Goal: Task Accomplishment & Management: Manage account settings

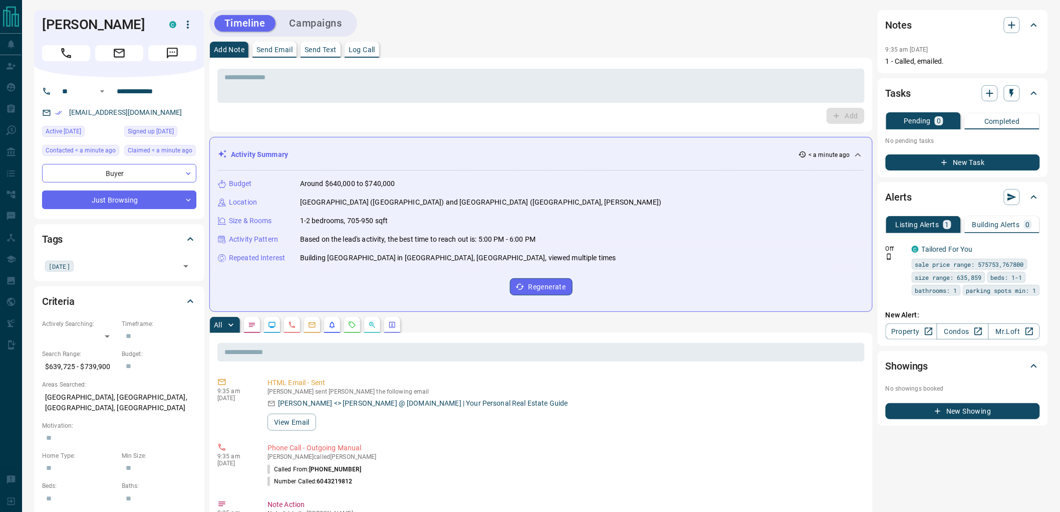
click at [329, 25] on button "Campaigns" at bounding box center [316, 23] width 73 height 17
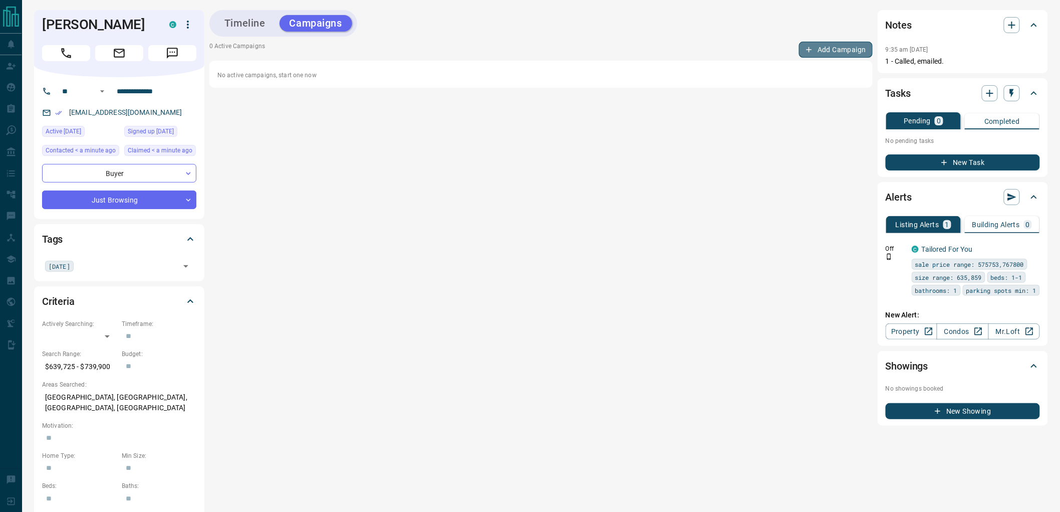
click at [837, 49] on button "Add Campaign" at bounding box center [836, 50] width 74 height 16
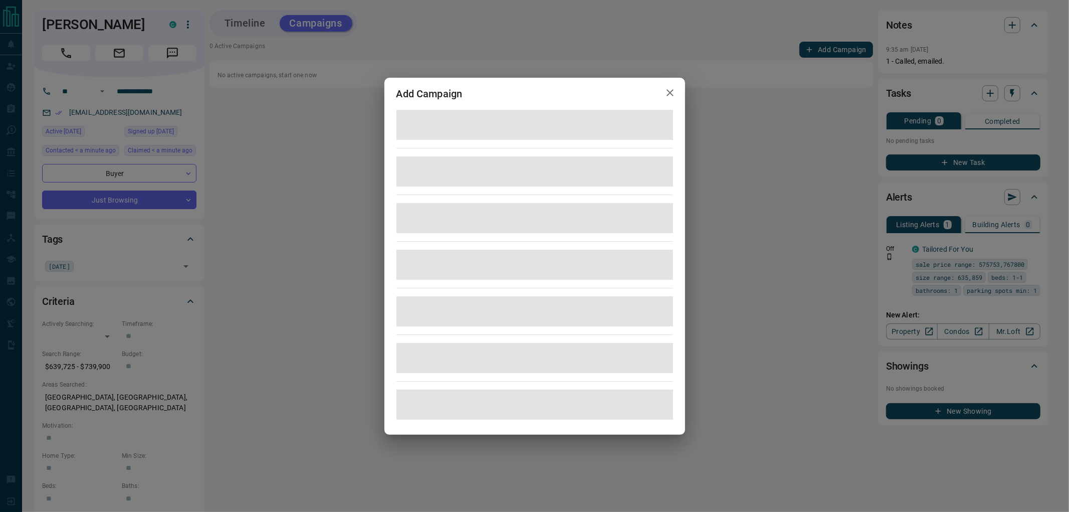
click at [494, 89] on div "Add Campaign" at bounding box center [534, 94] width 301 height 32
drag, startPoint x: 499, startPoint y: 100, endPoint x: 407, endPoint y: 87, distance: 93.1
click at [407, 87] on div "Add Campaign" at bounding box center [534, 94] width 301 height 32
click at [407, 87] on h2 "Add Campaign" at bounding box center [429, 94] width 90 height 32
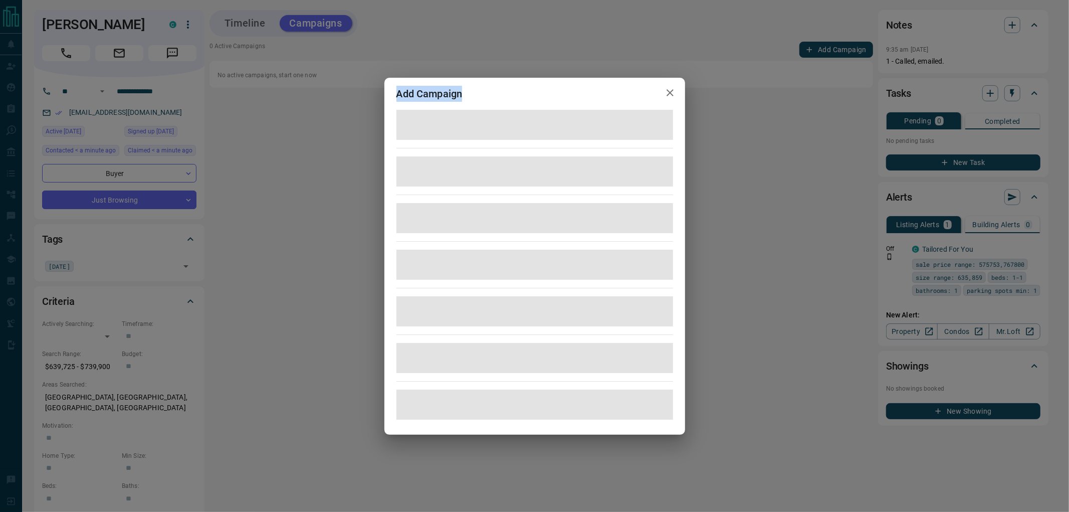
drag, startPoint x: 396, startPoint y: 88, endPoint x: 469, endPoint y: 84, distance: 72.2
click at [469, 84] on h2 "Add Campaign" at bounding box center [429, 94] width 90 height 32
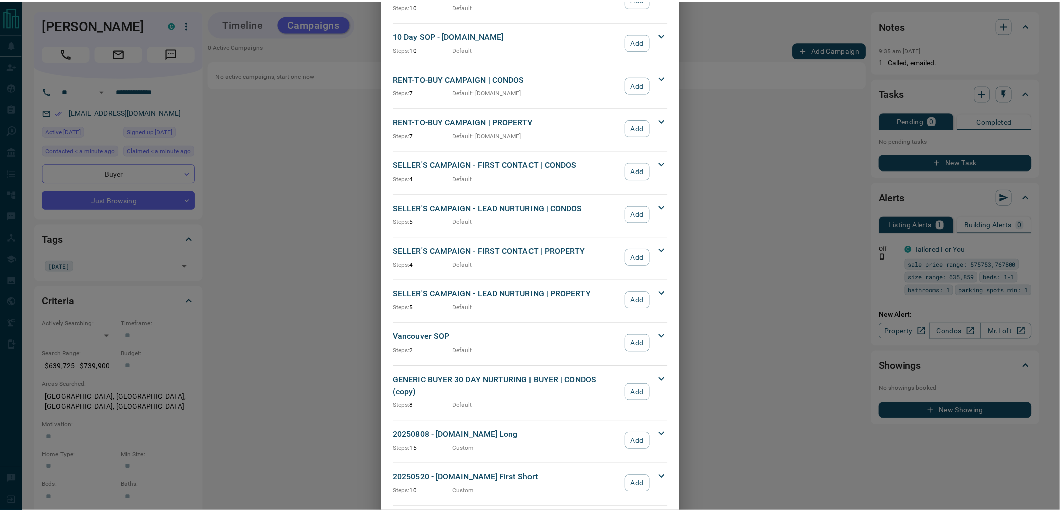
scroll to position [829, 0]
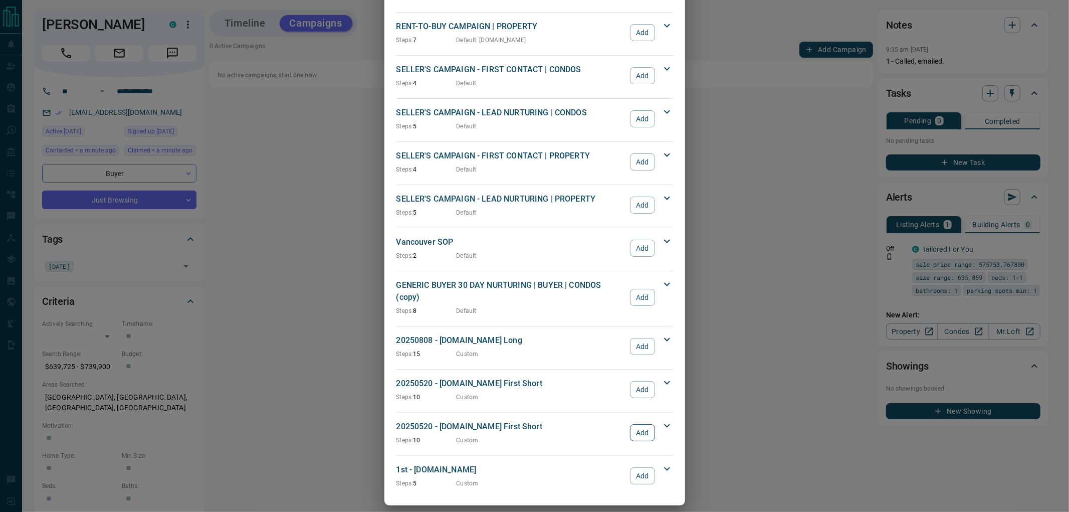
click at [637, 426] on button "Add" at bounding box center [642, 432] width 25 height 17
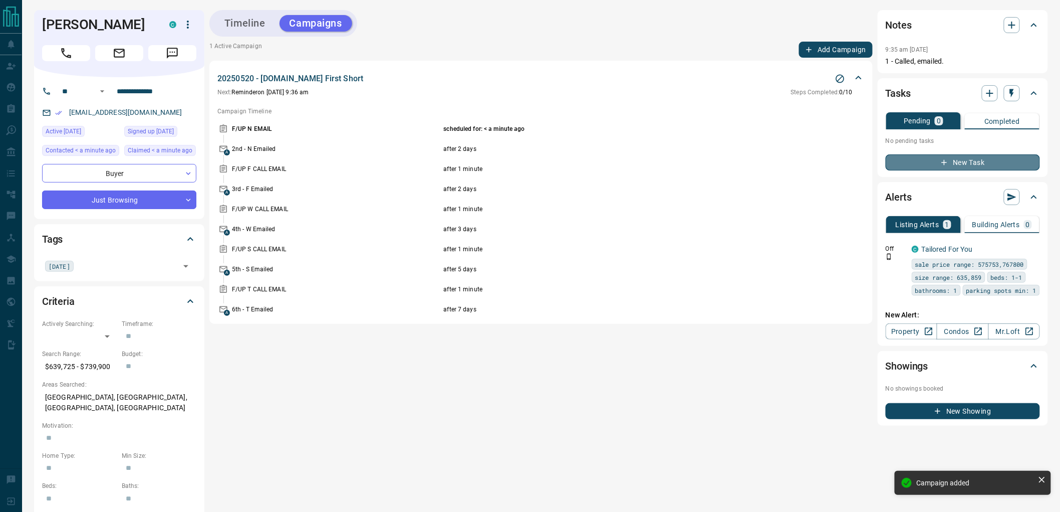
click at [967, 163] on button "New Task" at bounding box center [963, 162] width 154 height 16
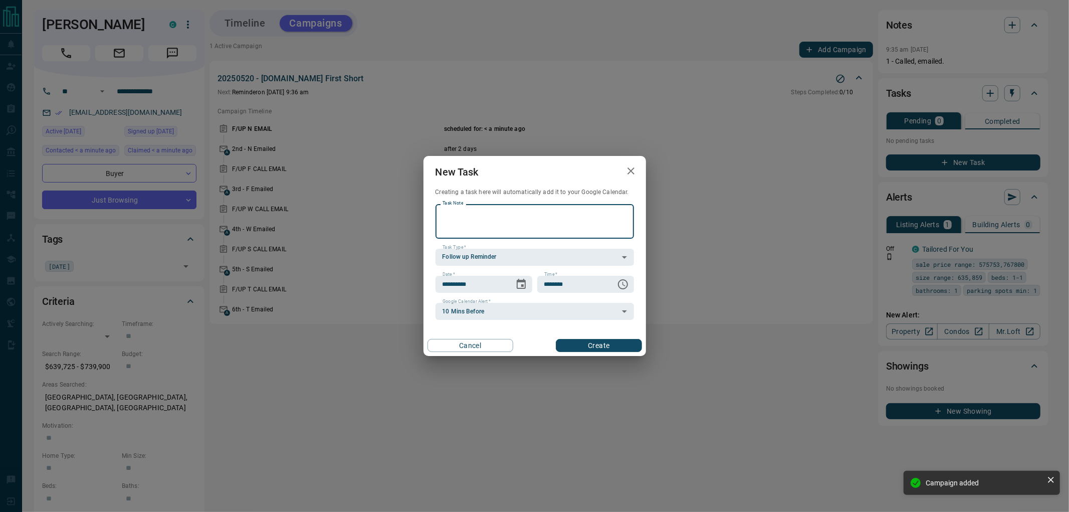
click at [620, 226] on textarea "Task Note" at bounding box center [534, 221] width 184 height 26
type textarea "**********"
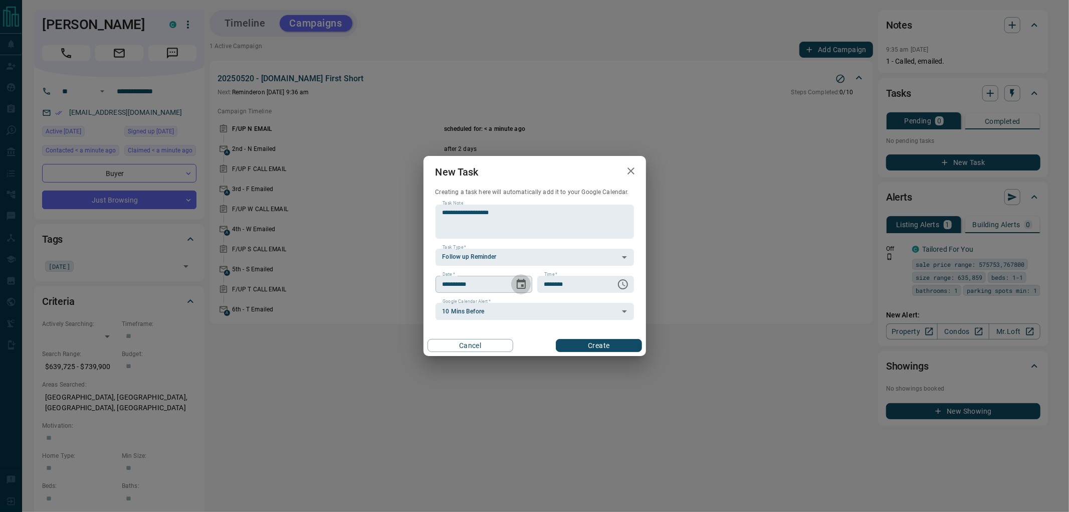
click at [525, 287] on icon "Choose date, selected date is Sep 14, 2025" at bounding box center [521, 284] width 9 height 10
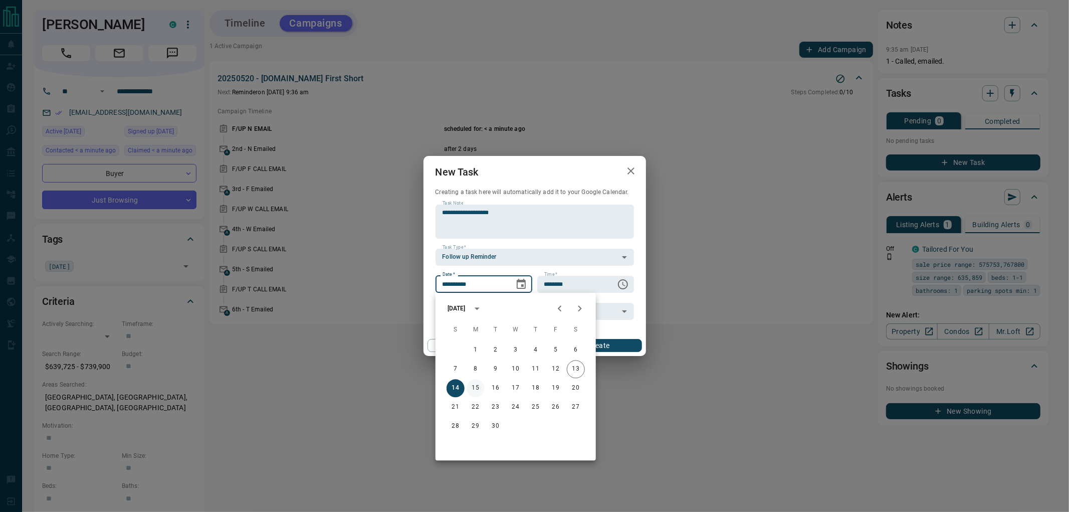
click at [483, 386] on button "15" at bounding box center [476, 388] width 18 height 18
type input "**********"
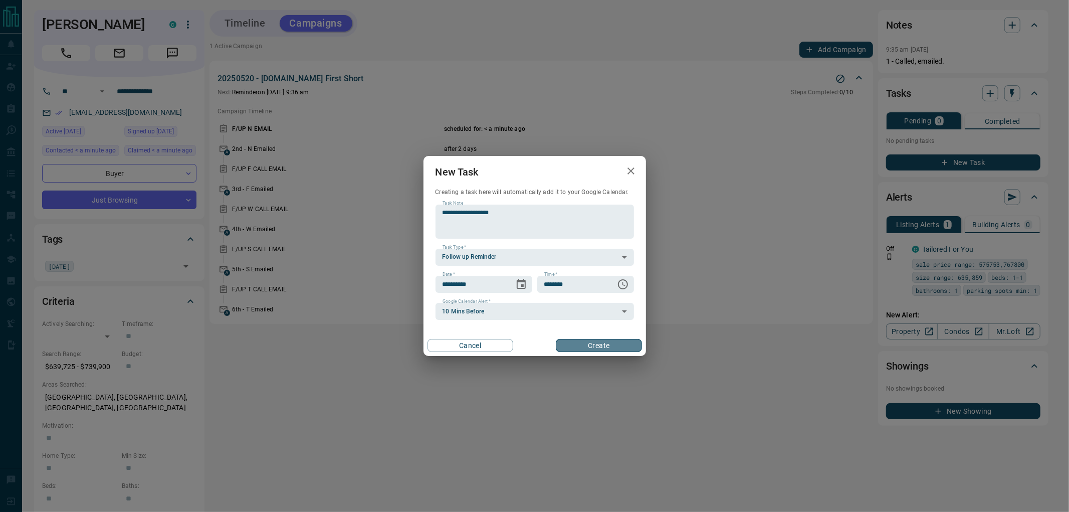
click at [602, 347] on button "Create" at bounding box center [599, 345] width 86 height 13
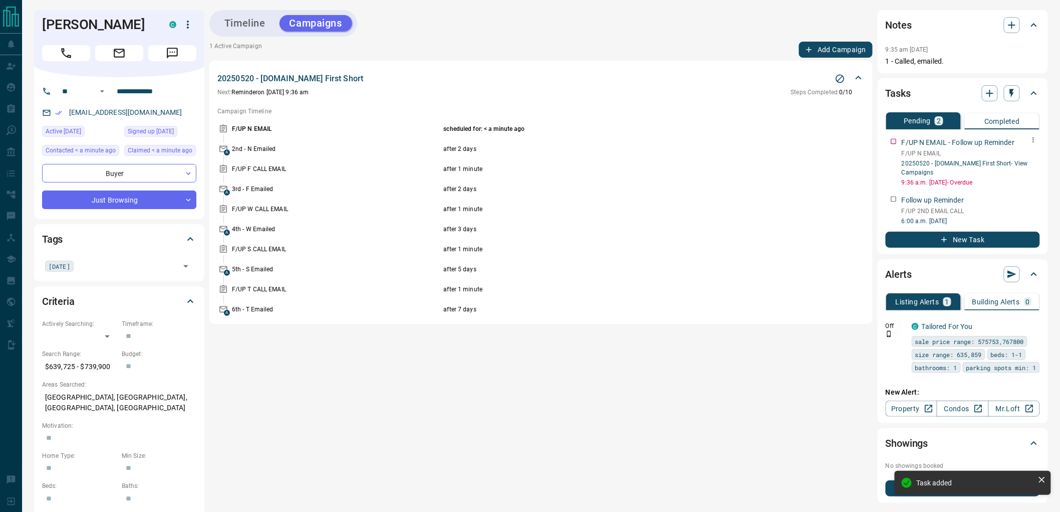
click at [1031, 138] on icon "button" at bounding box center [1034, 140] width 8 height 8
click at [1023, 171] on li "Delete" at bounding box center [1019, 173] width 44 height 15
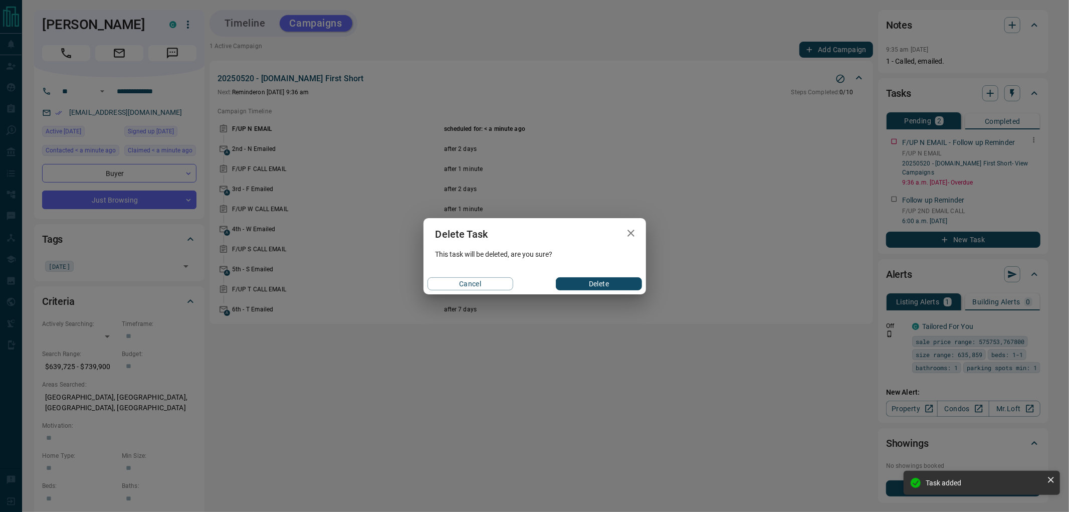
click at [623, 285] on button "Delete" at bounding box center [599, 283] width 86 height 13
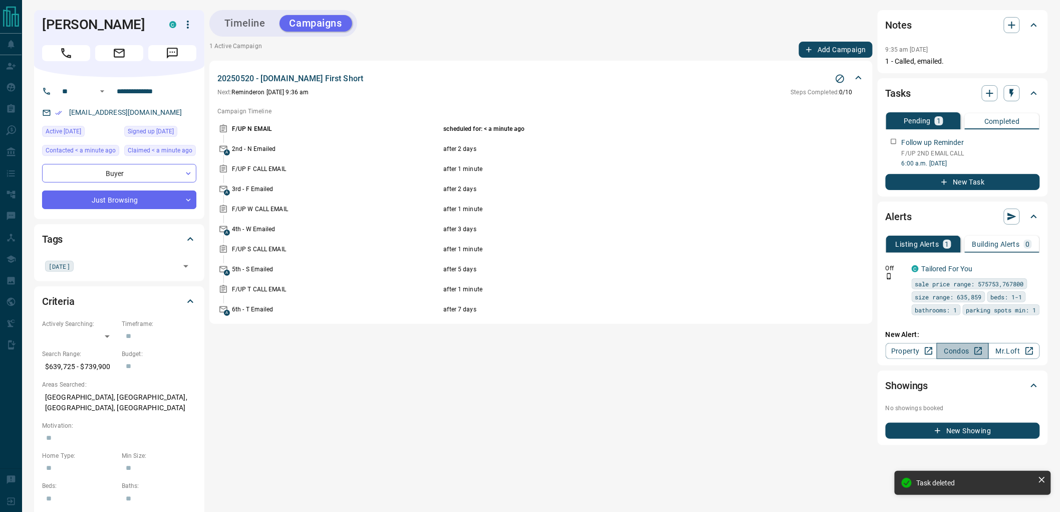
click at [953, 359] on link "Condos" at bounding box center [963, 351] width 52 height 16
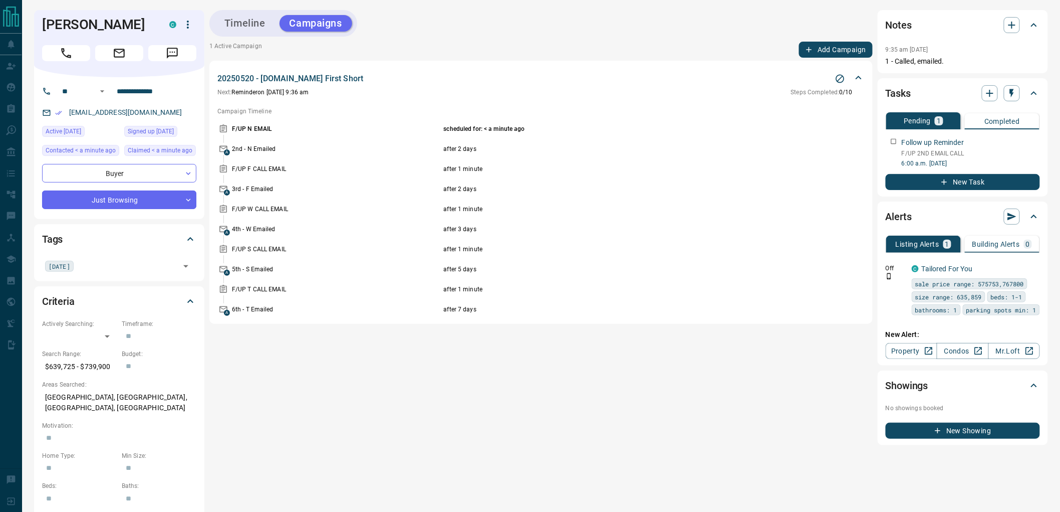
click at [242, 27] on button "Timeline" at bounding box center [244, 23] width 61 height 17
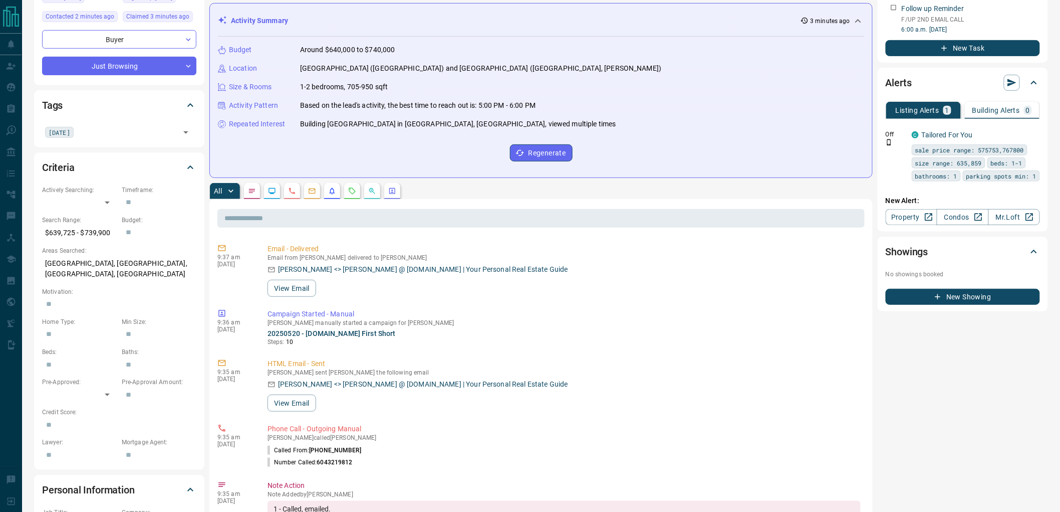
scroll to position [0, 0]
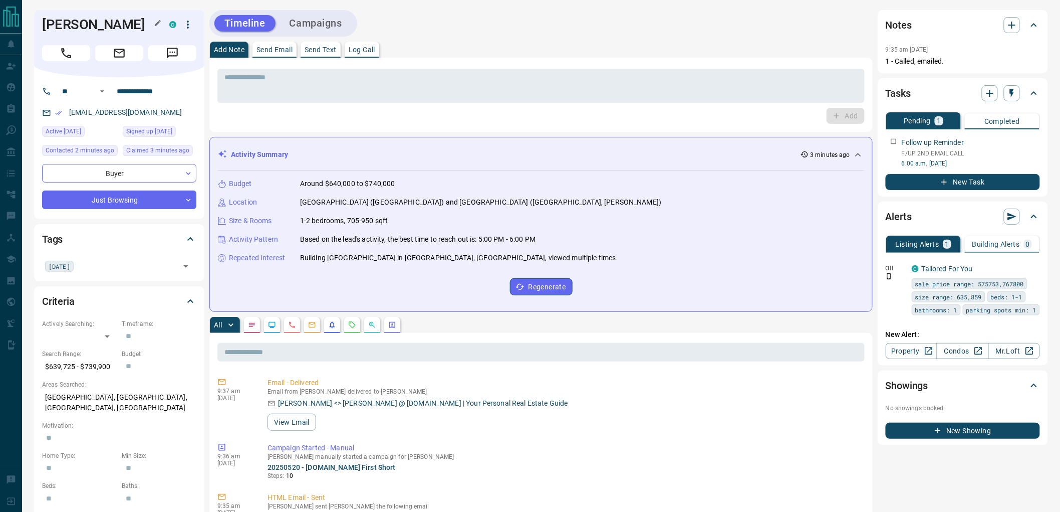
click at [54, 24] on h1 "[PERSON_NAME]" at bounding box center [98, 25] width 112 height 16
drag, startPoint x: 54, startPoint y: 24, endPoint x: 91, endPoint y: 23, distance: 37.6
click at [91, 23] on h1 "[PERSON_NAME]" at bounding box center [98, 25] width 112 height 16
copy h1 "[PERSON_NAME]"
